Goal: Browse casually

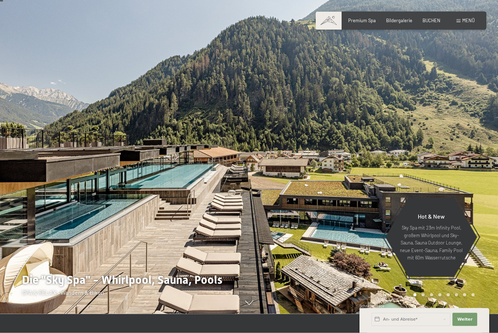
scroll to position [19, 0]
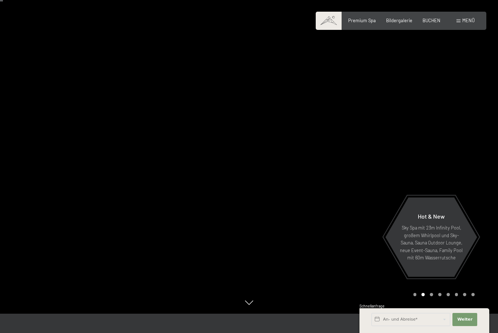
click at [260, 299] on div at bounding box center [373, 147] width 249 height 333
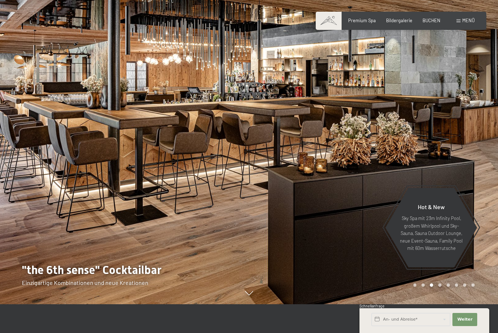
scroll to position [34, 0]
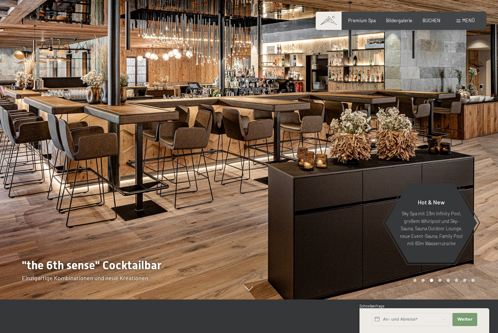
click at [415, 300] on div at bounding box center [373, 132] width 249 height 333
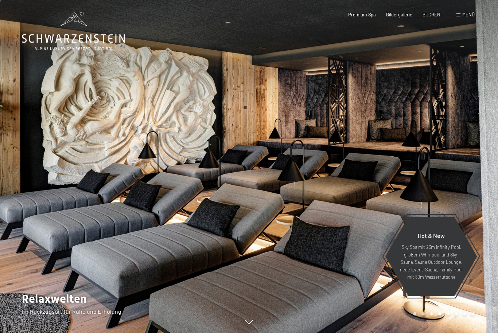
scroll to position [34, 0]
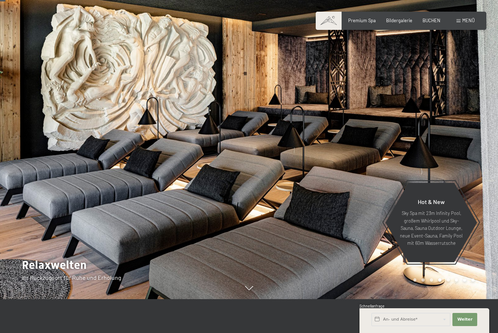
click at [483, 161] on div at bounding box center [373, 132] width 249 height 333
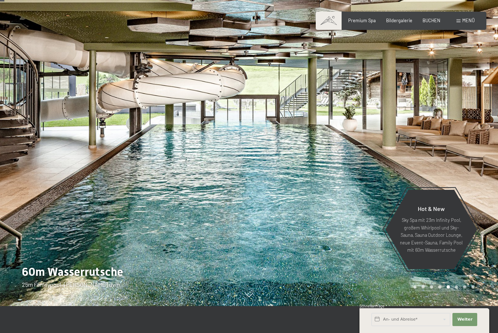
scroll to position [27, 0]
click at [483, 172] on div at bounding box center [373, 139] width 249 height 333
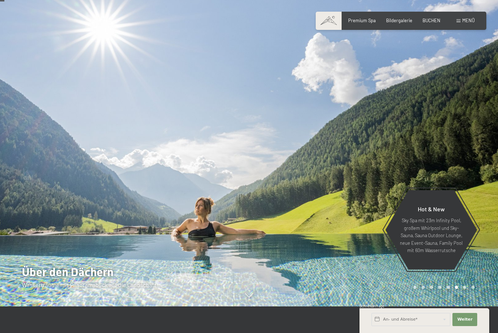
click at [478, 175] on div at bounding box center [373, 139] width 249 height 333
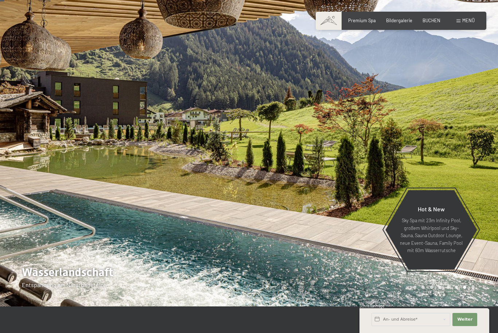
click at [484, 174] on div at bounding box center [373, 139] width 249 height 333
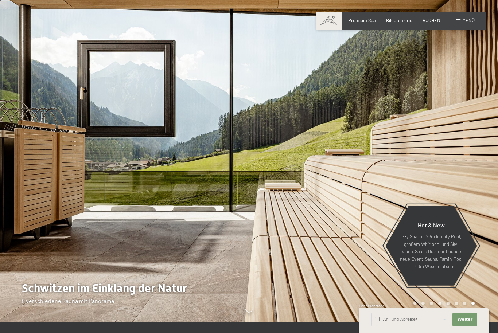
scroll to position [9, 0]
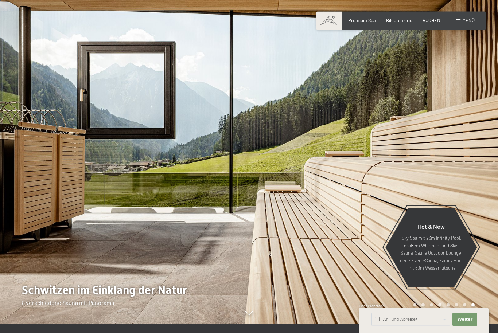
click at [482, 180] on div at bounding box center [373, 157] width 249 height 333
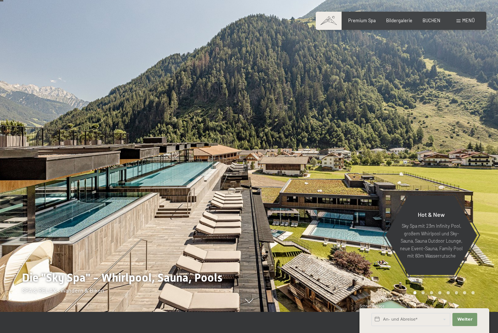
scroll to position [22, 0]
click at [480, 174] on div at bounding box center [373, 144] width 249 height 333
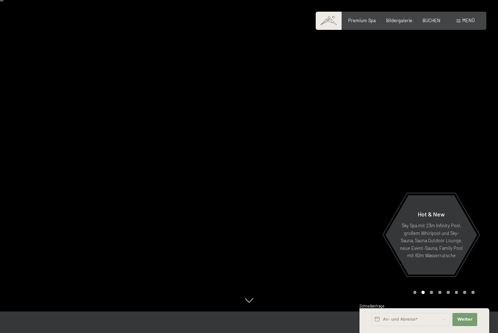
click at [482, 170] on div at bounding box center [373, 144] width 249 height 333
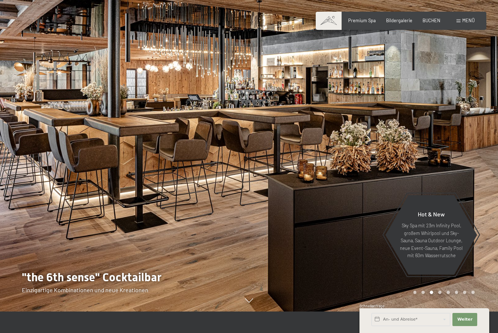
click at [481, 213] on div at bounding box center [373, 144] width 249 height 333
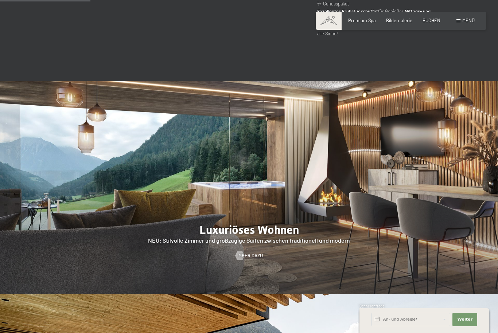
scroll to position [571, 0]
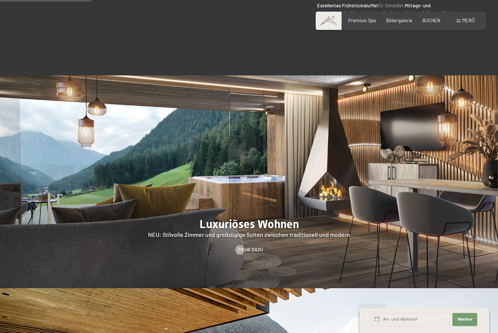
click at [488, 244] on div at bounding box center [249, 182] width 498 height 213
click at [481, 229] on div at bounding box center [249, 182] width 498 height 213
click at [487, 224] on div at bounding box center [249, 182] width 498 height 213
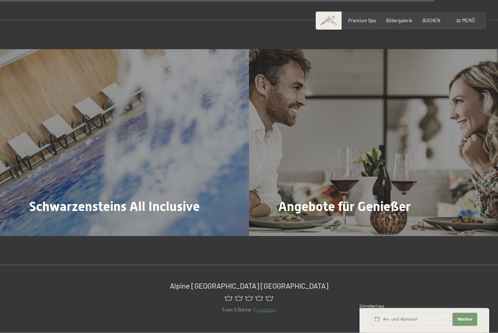
scroll to position [2450, 0]
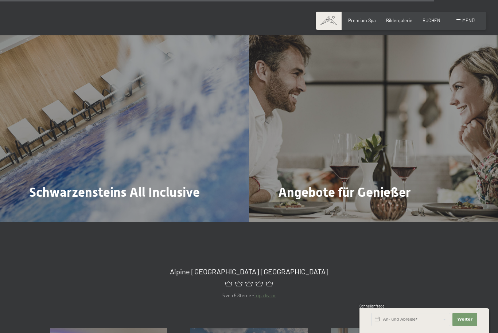
click at [179, 185] on span "Schwarzensteins All Inclusive" at bounding box center [114, 192] width 171 height 15
click at [36, 208] on div at bounding box center [33, 212] width 5 height 9
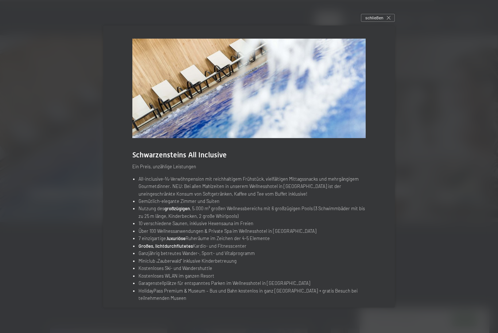
click at [475, 159] on div at bounding box center [249, 166] width 498 height 333
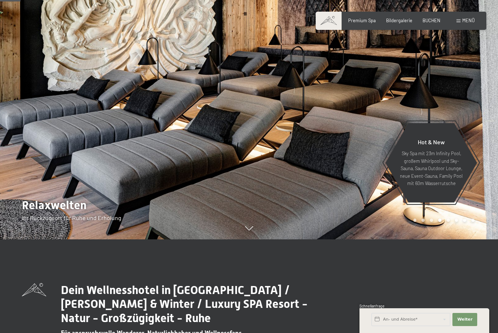
scroll to position [0, 0]
